Goal: Task Accomplishment & Management: Manage account settings

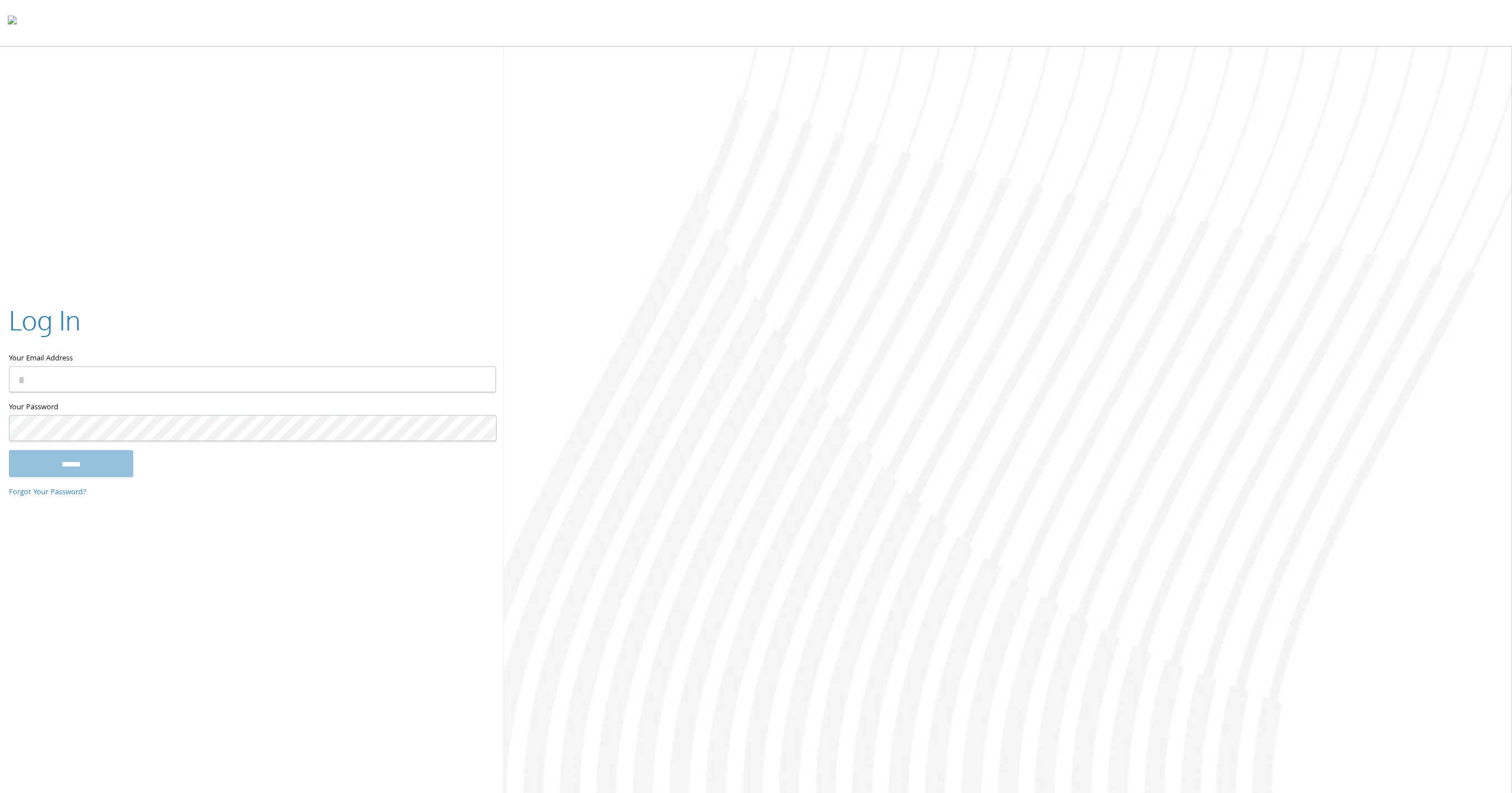
type input "**********"
click at [63, 384] on input "Your Email Address" at bounding box center [252, 380] width 487 height 26
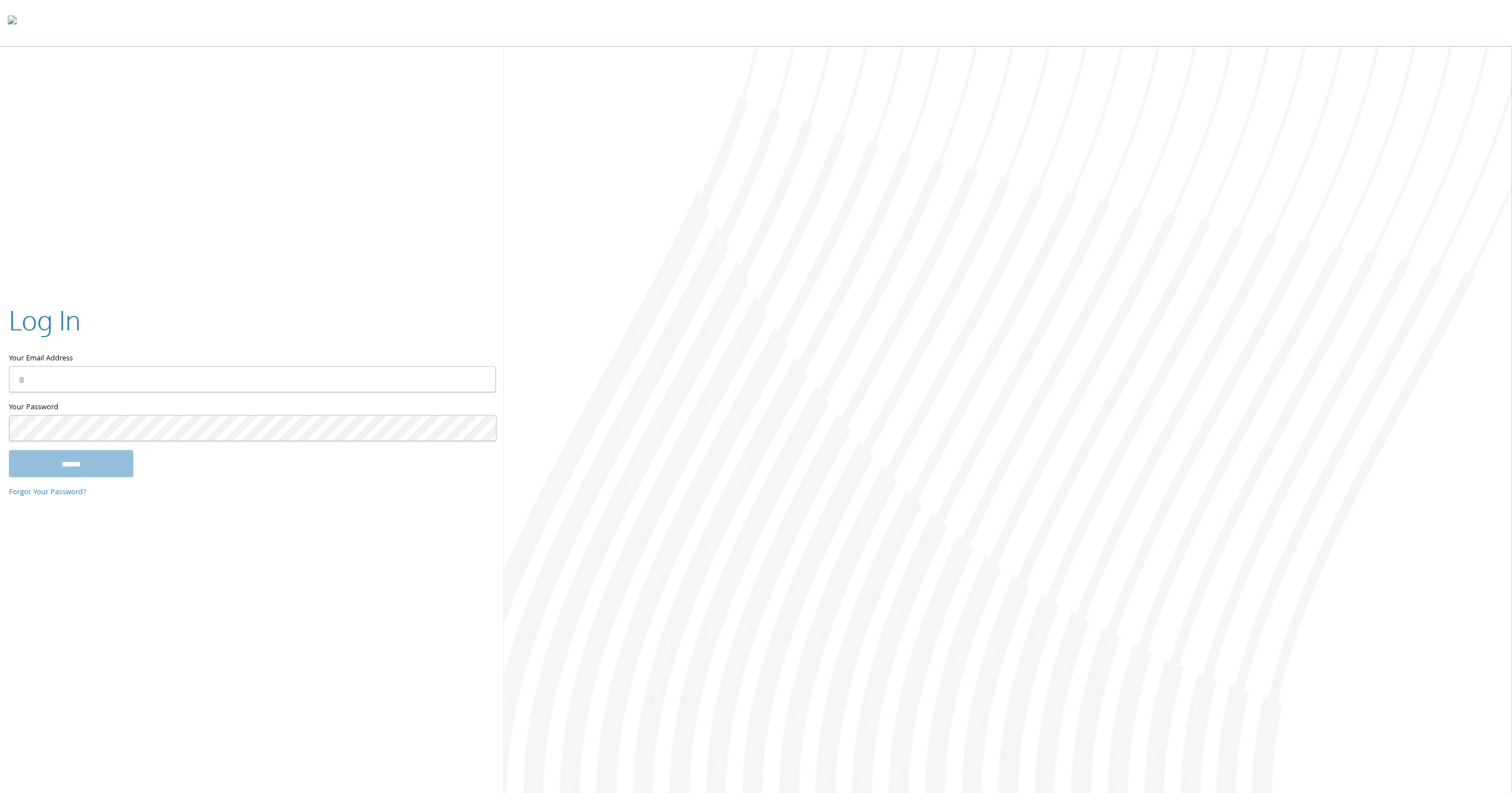
type input "**********"
